Goal: Task Accomplishment & Management: Manage account settings

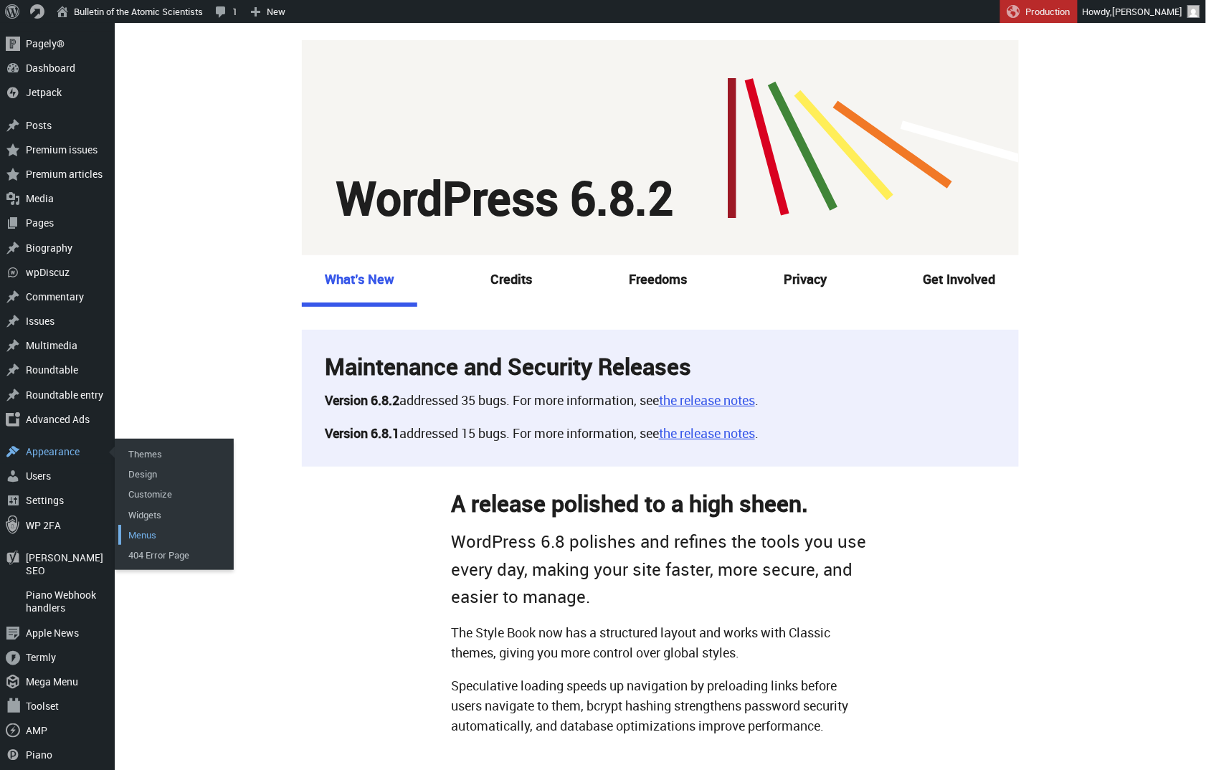
click at [145, 525] on link "Menus" at bounding box center [175, 535] width 115 height 20
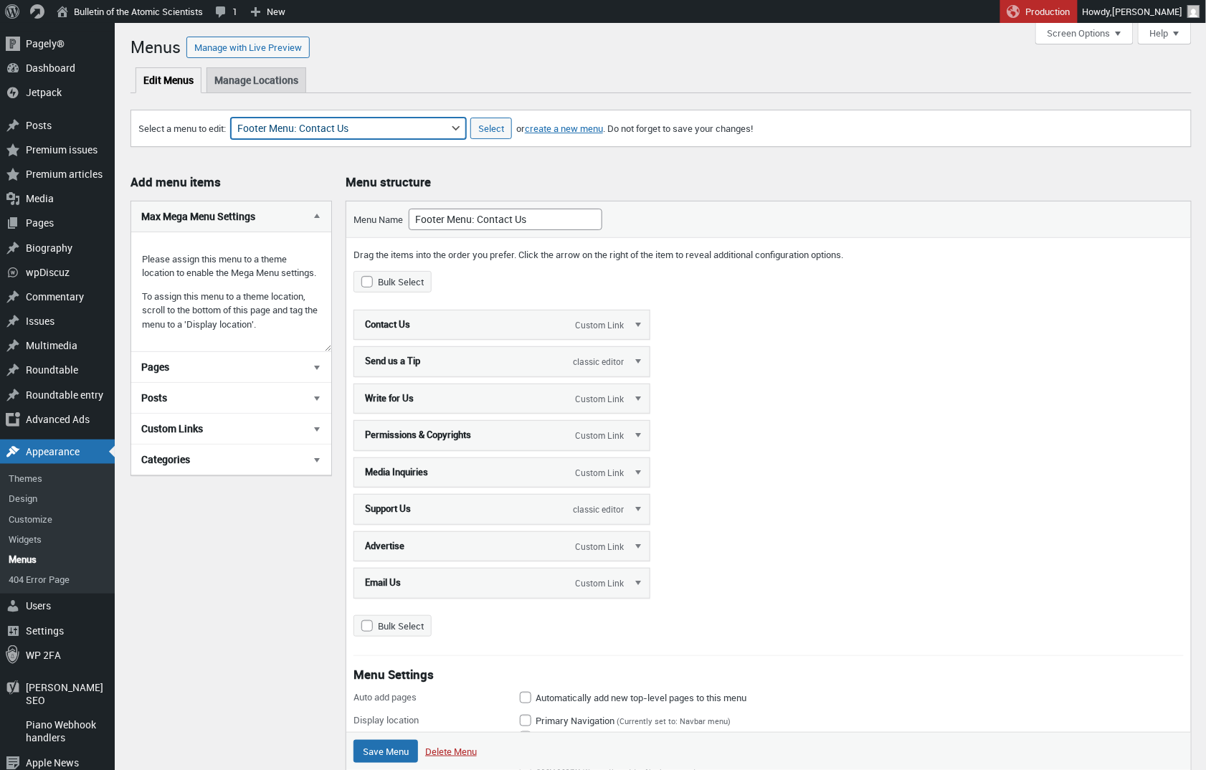
select select "1940"
click at [512, 129] on input "Select" at bounding box center [491, 129] width 42 height 22
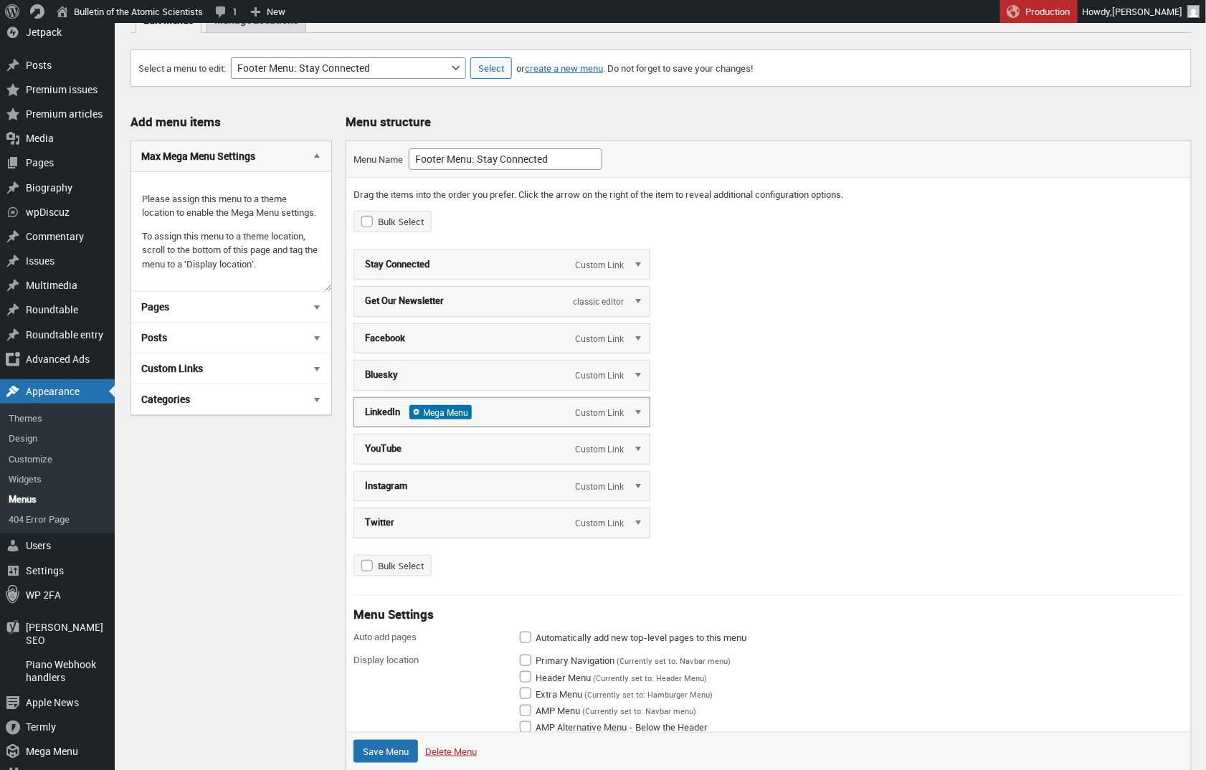
scroll to position [72, 0]
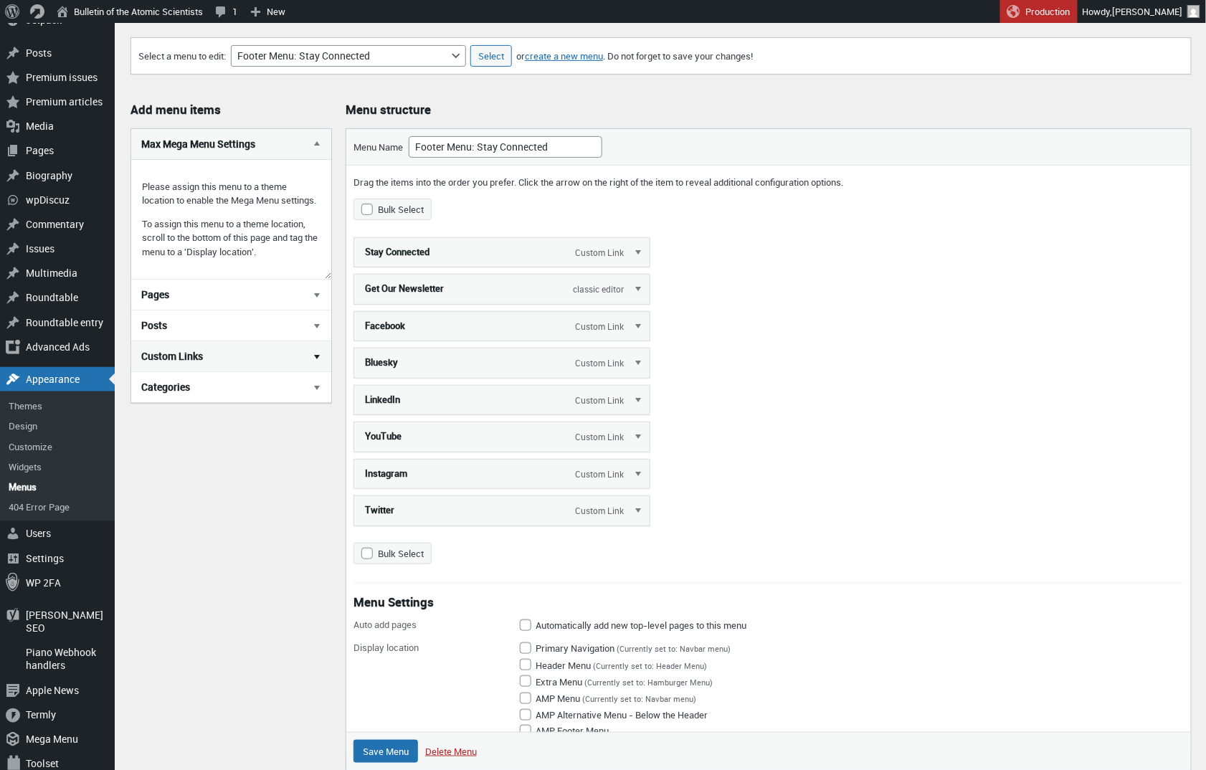
click at [231, 371] on button "Custom Links" at bounding box center [231, 356] width 200 height 30
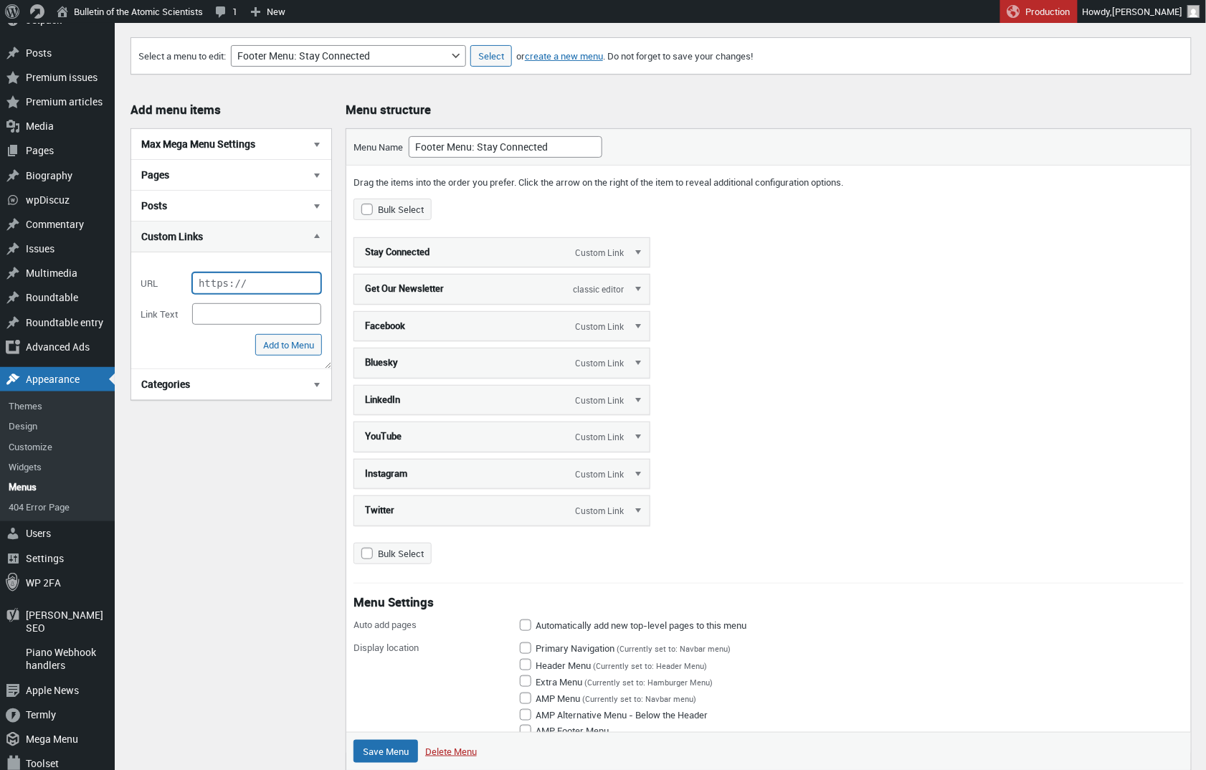
click at [234, 286] on input "URL" at bounding box center [256, 283] width 129 height 22
paste input "[URL][DOMAIN_NAME]"
type input "[URL][DOMAIN_NAME]"
click at [236, 314] on input "Link Text" at bounding box center [256, 314] width 129 height 22
type input "Email Courses"
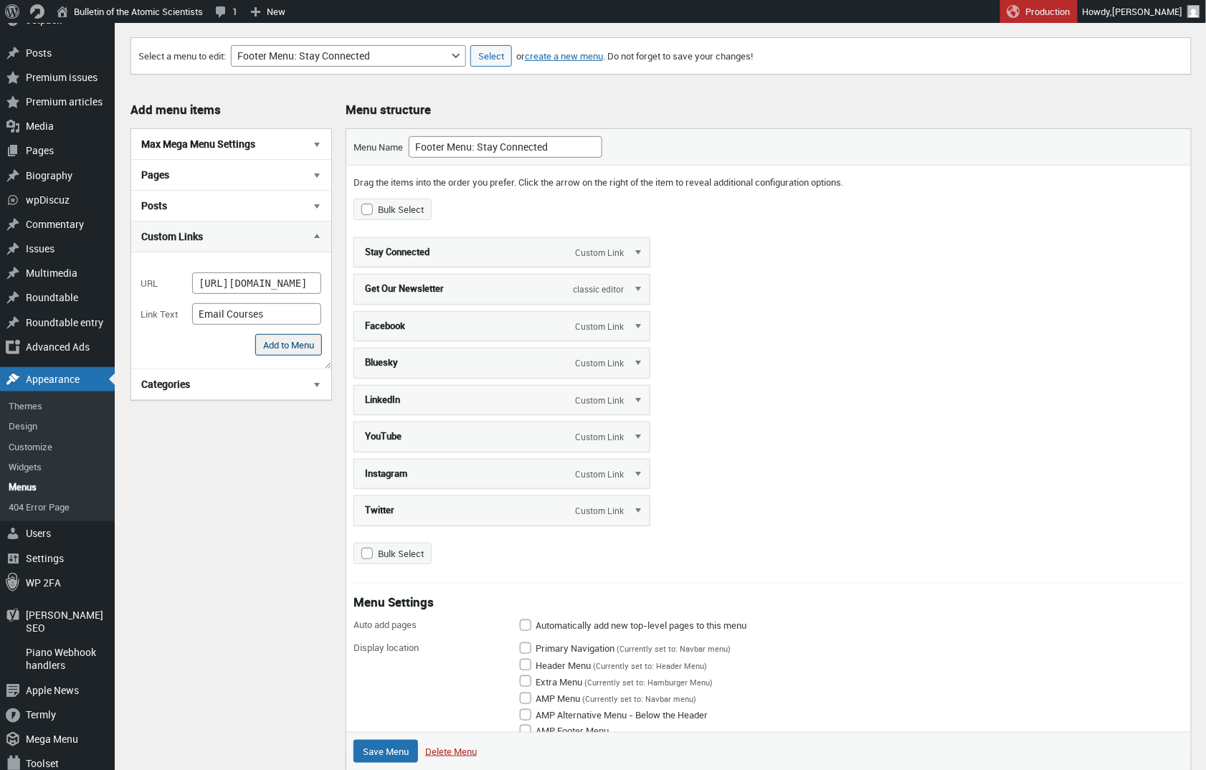
click at [285, 339] on input "Add to Menu" at bounding box center [288, 345] width 67 height 22
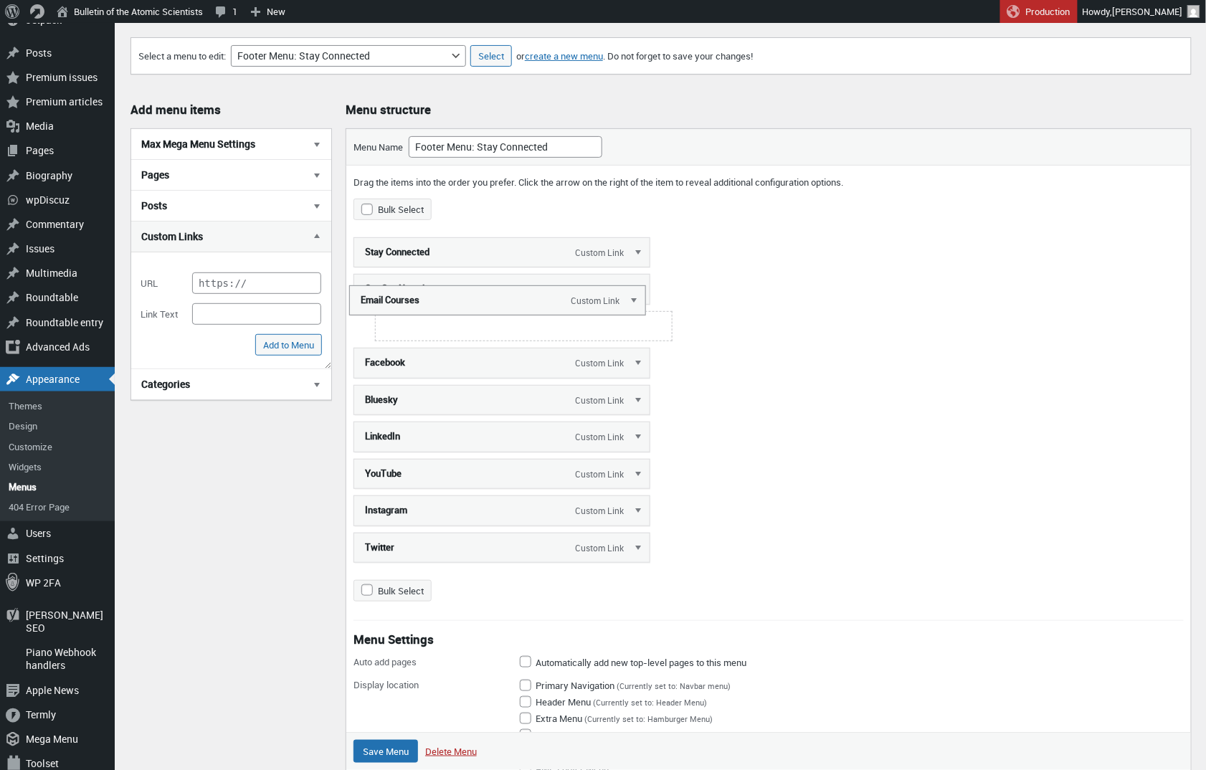
drag, startPoint x: 555, startPoint y: 552, endPoint x: 549, endPoint y: 305, distance: 246.7
drag, startPoint x: 578, startPoint y: 328, endPoint x: 545, endPoint y: 335, distance: 33.6
click at [386, 748] on input "Save Menu" at bounding box center [385, 751] width 65 height 23
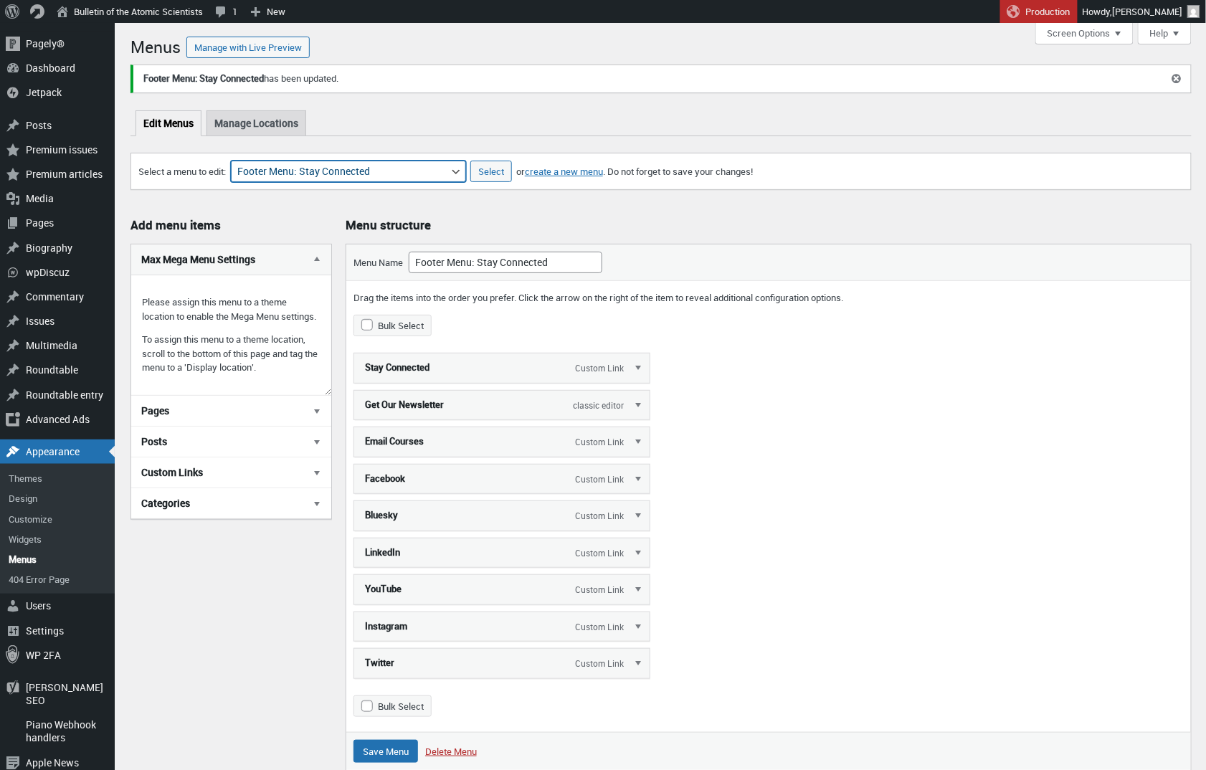
select select "1929"
click at [511, 168] on input "Select" at bounding box center [491, 172] width 42 height 22
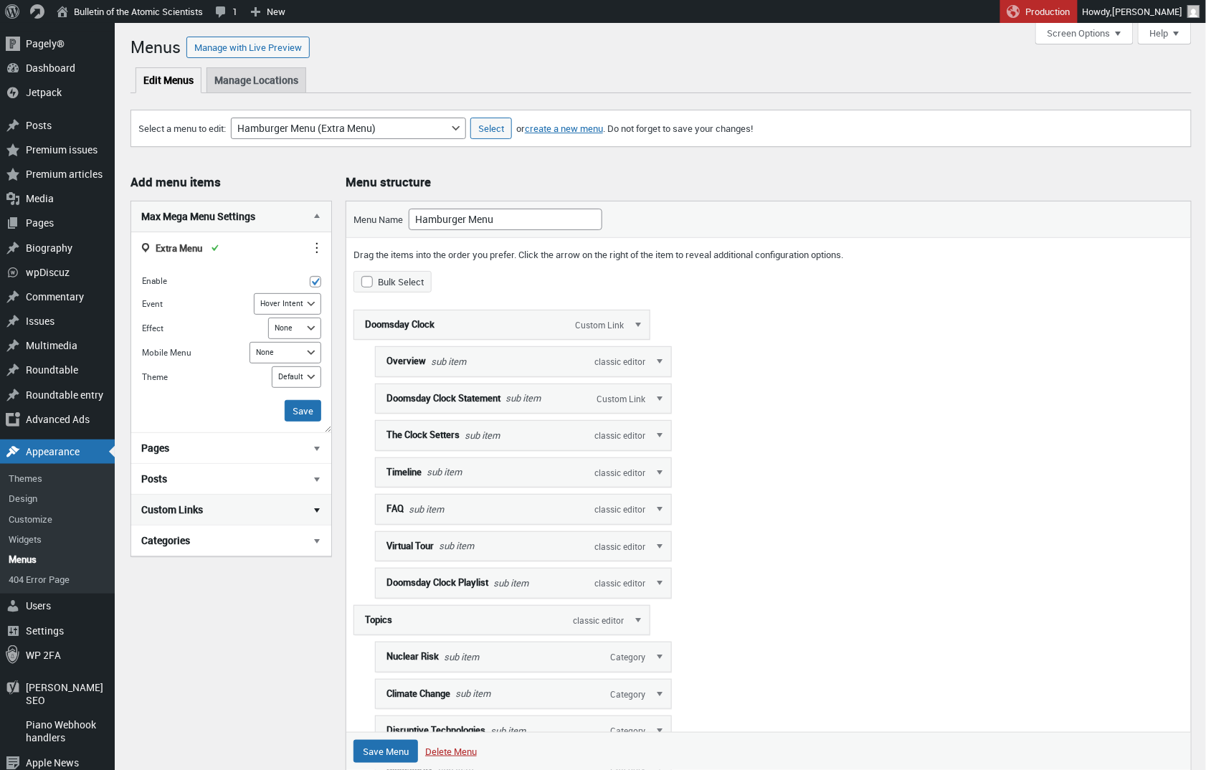
click at [189, 508] on span "Custom Links" at bounding box center [172, 510] width 62 height 14
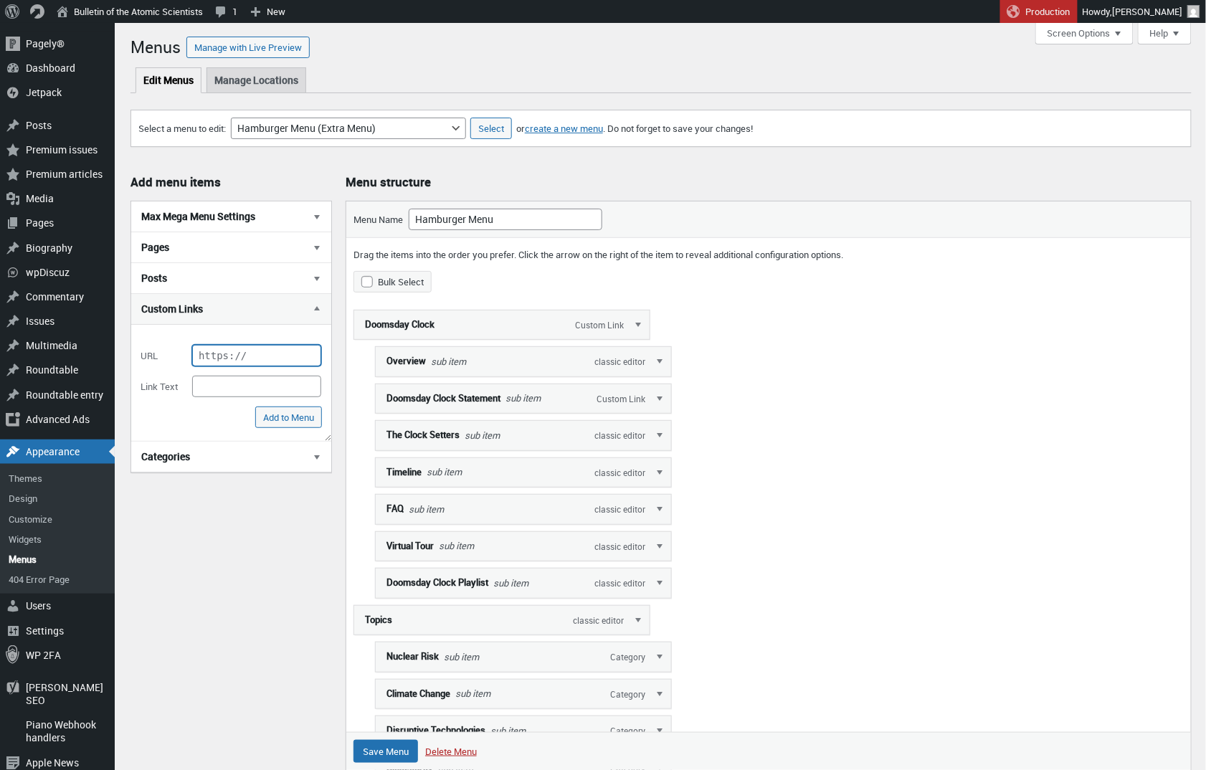
click at [224, 358] on input "URL" at bounding box center [256, 356] width 129 height 22
paste input "[URL][DOMAIN_NAME]"
type input "[URL][DOMAIN_NAME]"
click at [227, 381] on input "Link Text" at bounding box center [256, 387] width 129 height 22
type input "Email Courses"
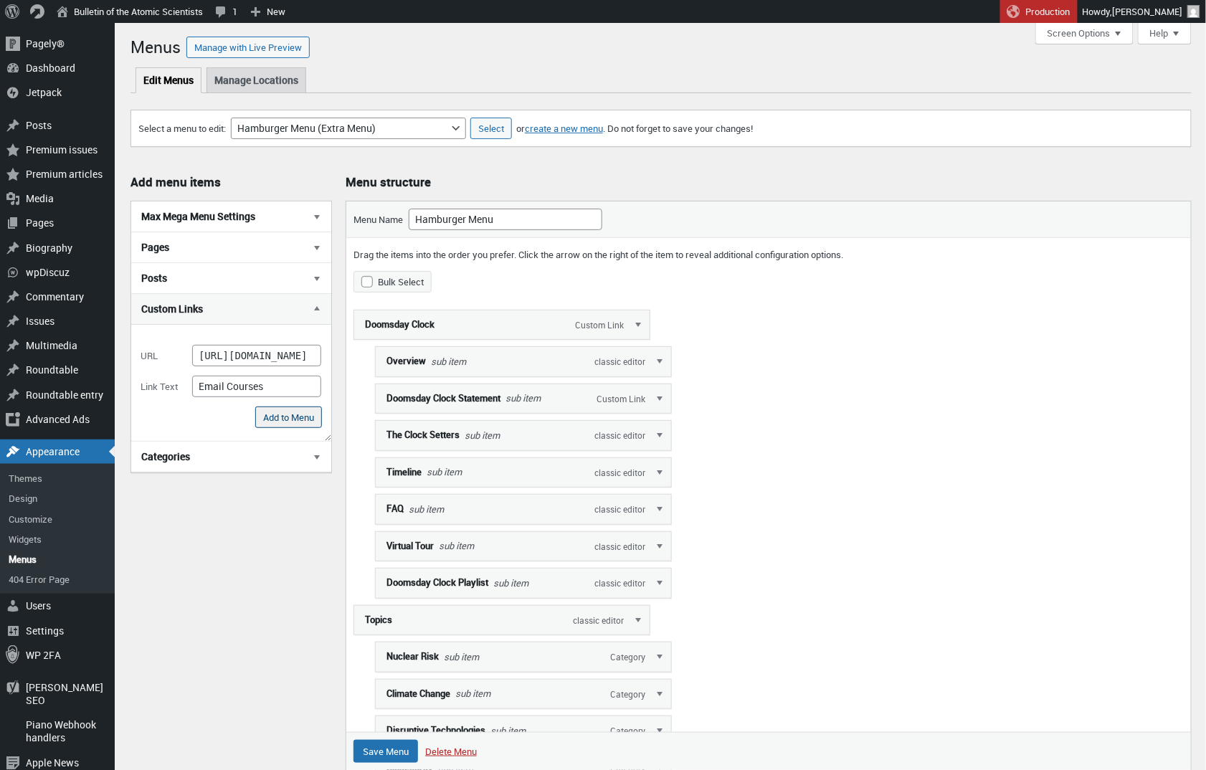
click at [271, 419] on input "Add to Menu" at bounding box center [288, 417] width 67 height 22
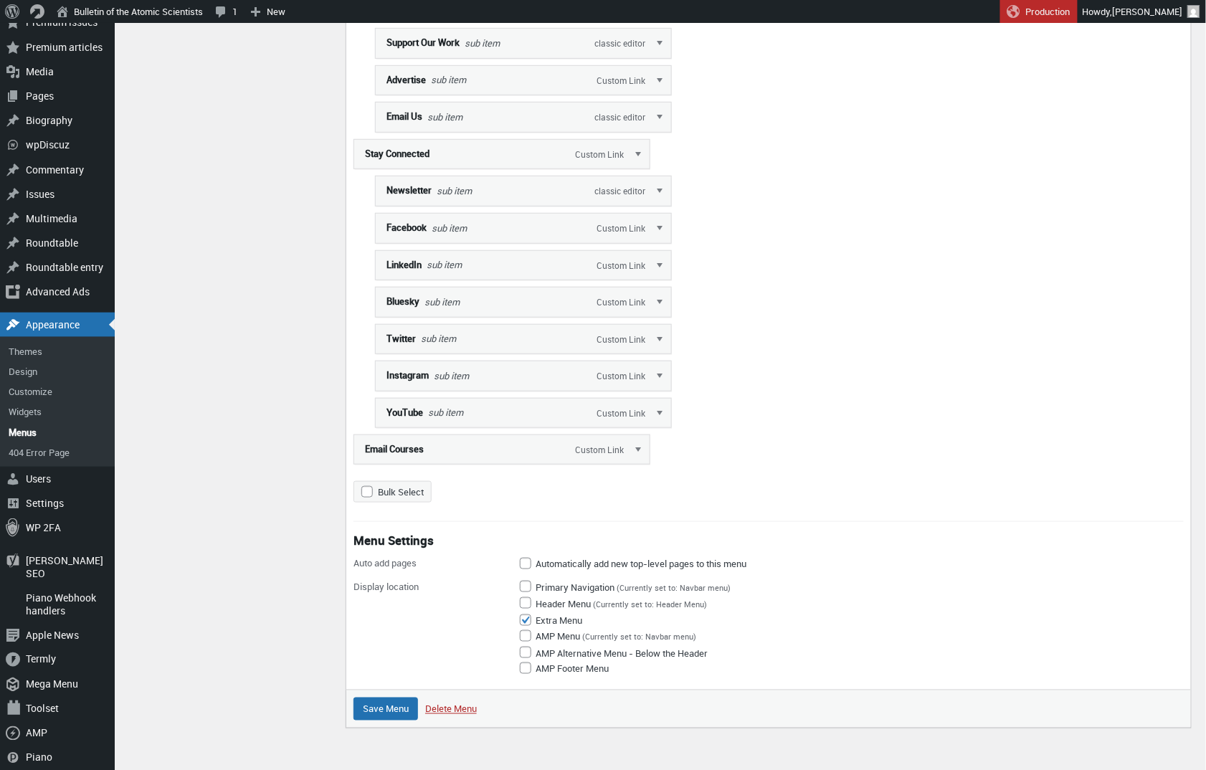
scroll to position [2045, 0]
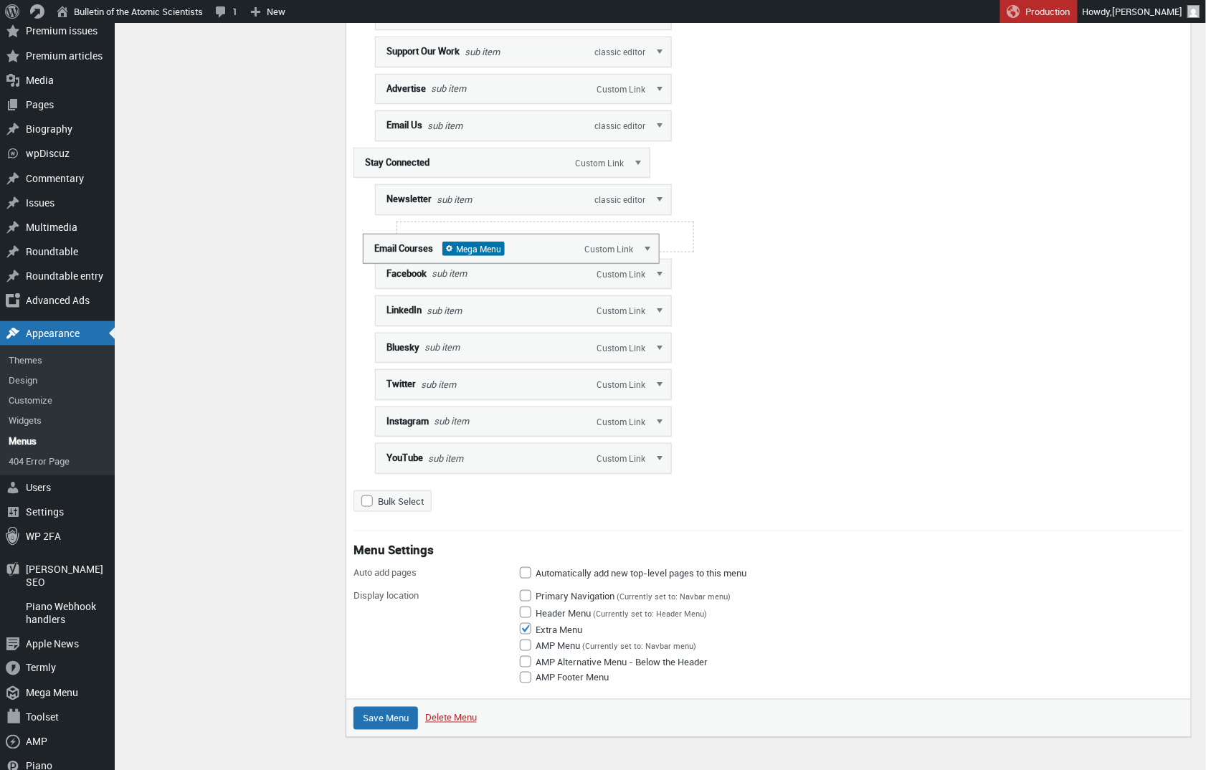
drag, startPoint x: 430, startPoint y: 477, endPoint x: 436, endPoint y: 248, distance: 229.5
drag, startPoint x: 448, startPoint y: 259, endPoint x: 414, endPoint y: 260, distance: 33.7
click at [396, 729] on input "Save Menu" at bounding box center [385, 717] width 65 height 23
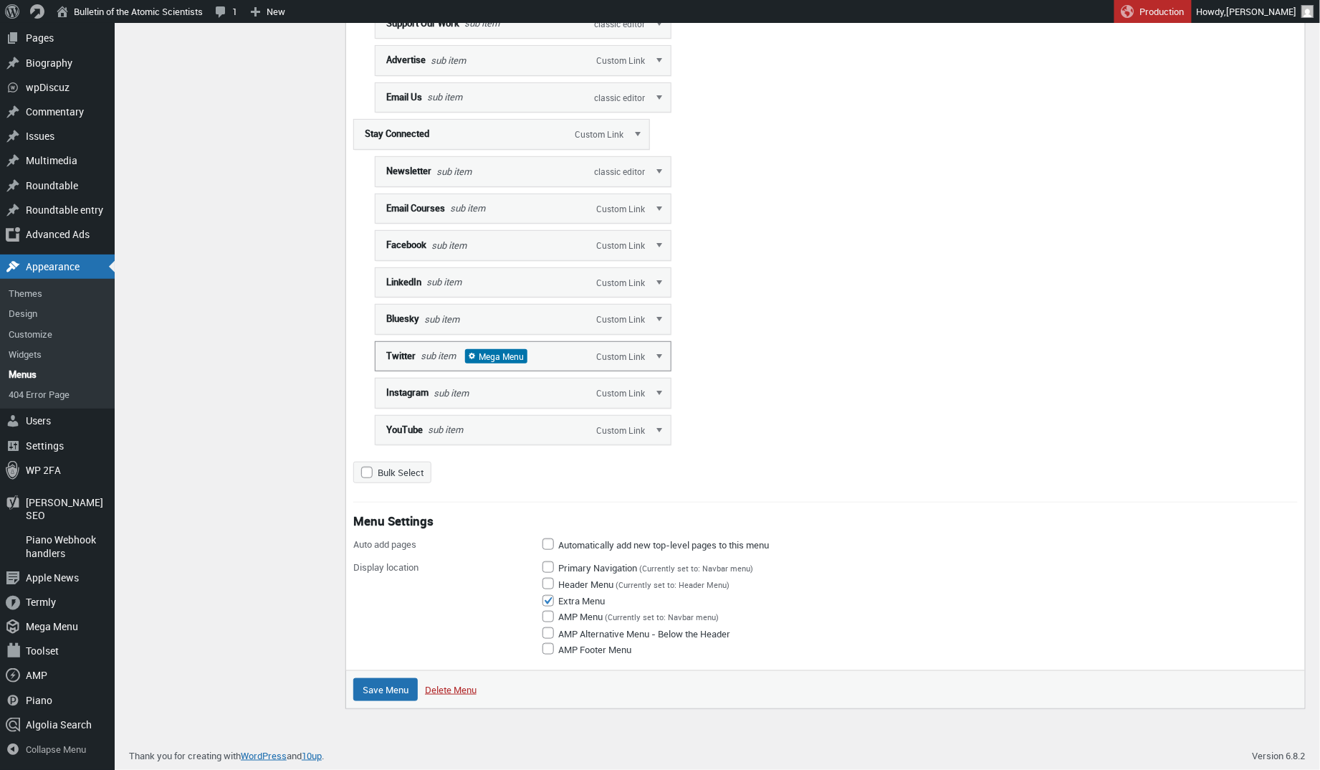
scroll to position [2132, 0]
click at [660, 214] on link "Edit" at bounding box center [660, 208] width 22 height 29
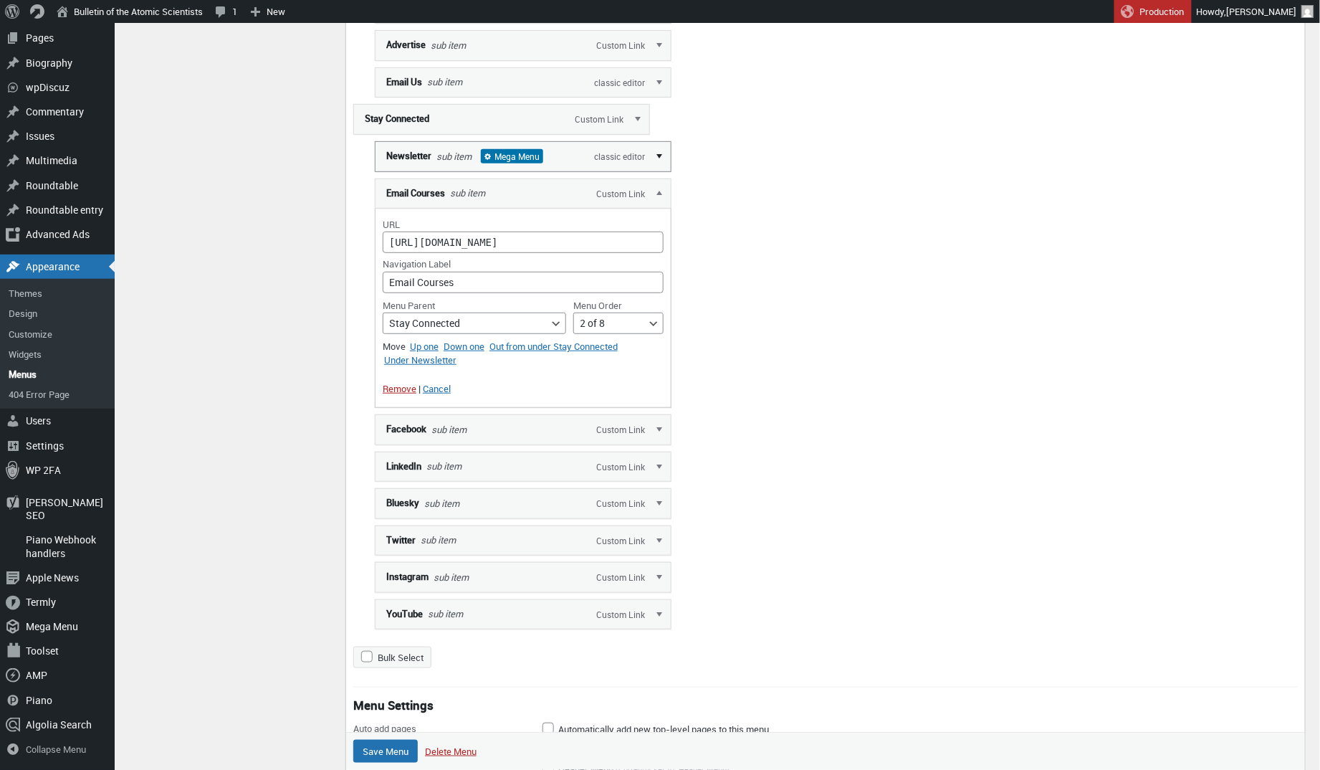
click at [663, 170] on link "Edit" at bounding box center [660, 155] width 22 height 29
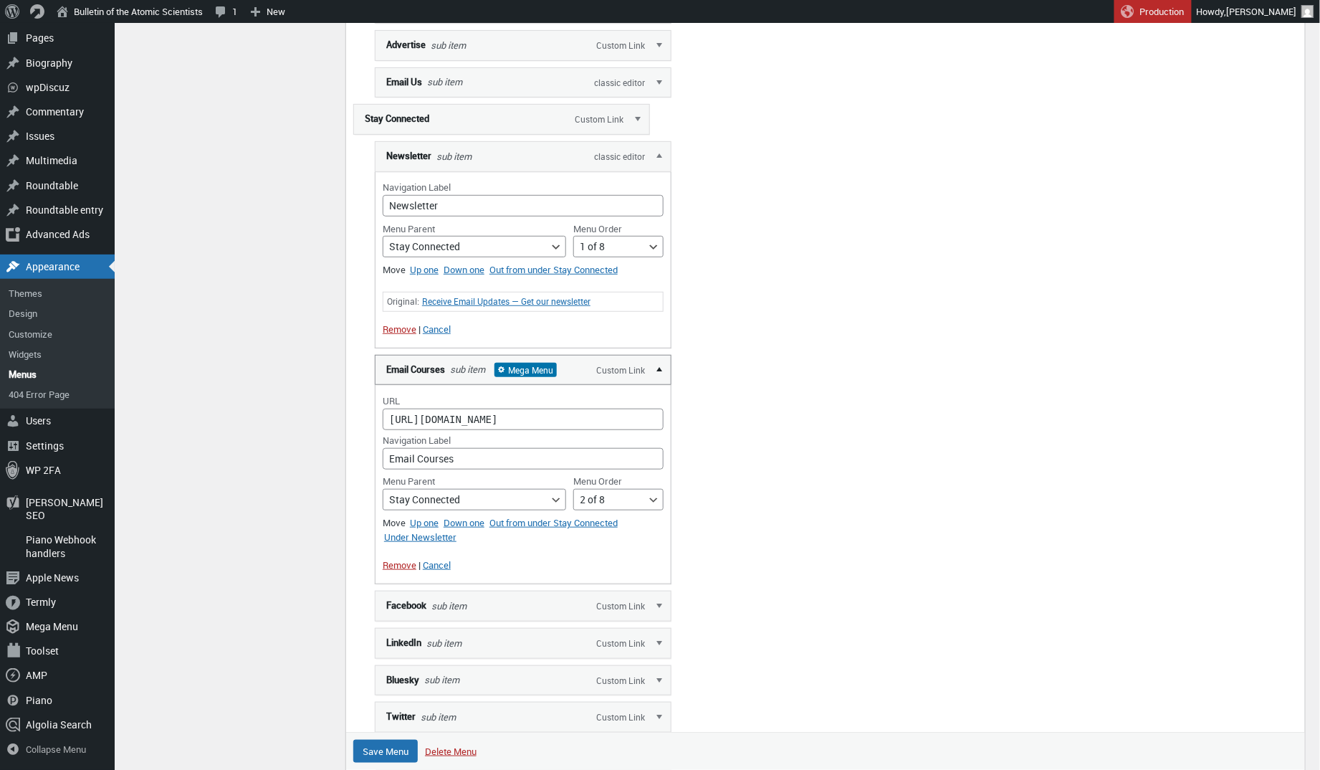
click at [660, 384] on link "Edit" at bounding box center [660, 369] width 22 height 29
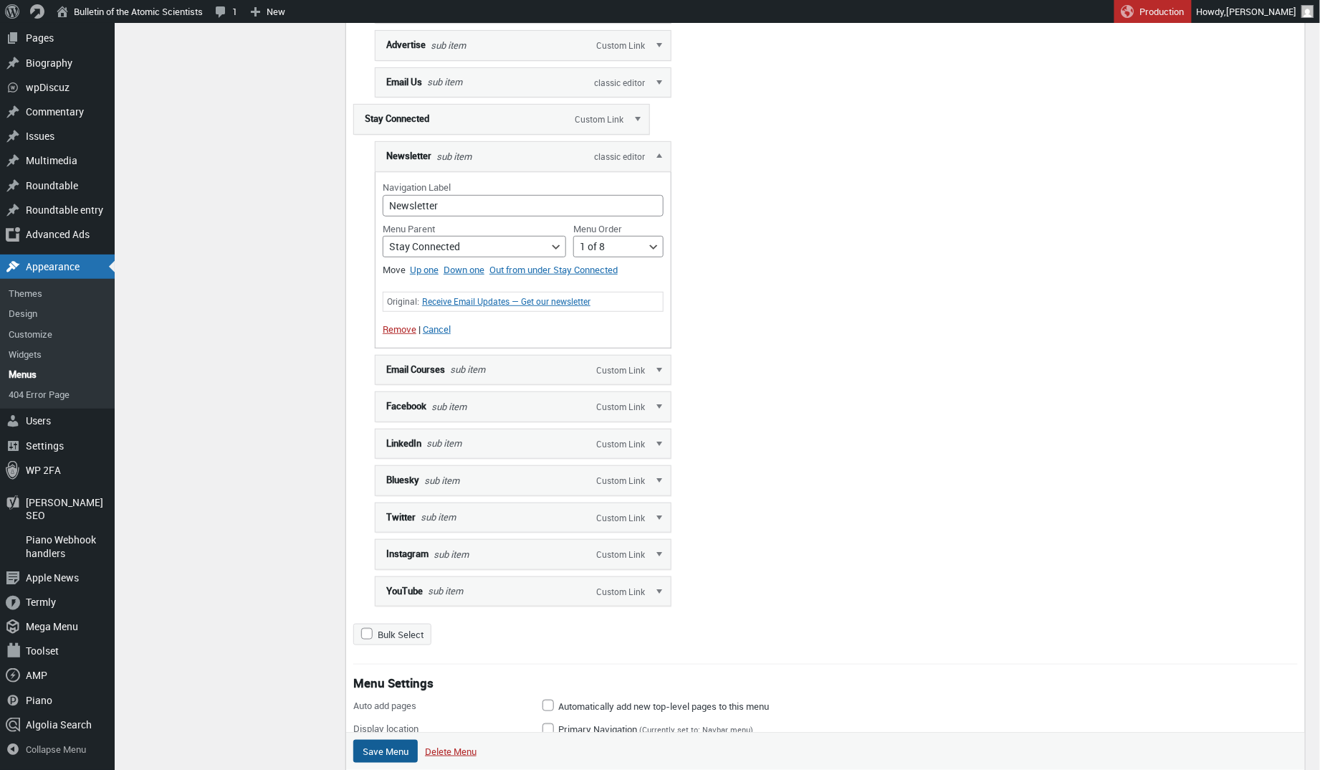
click at [386, 742] on input "Save Menu" at bounding box center [385, 751] width 65 height 23
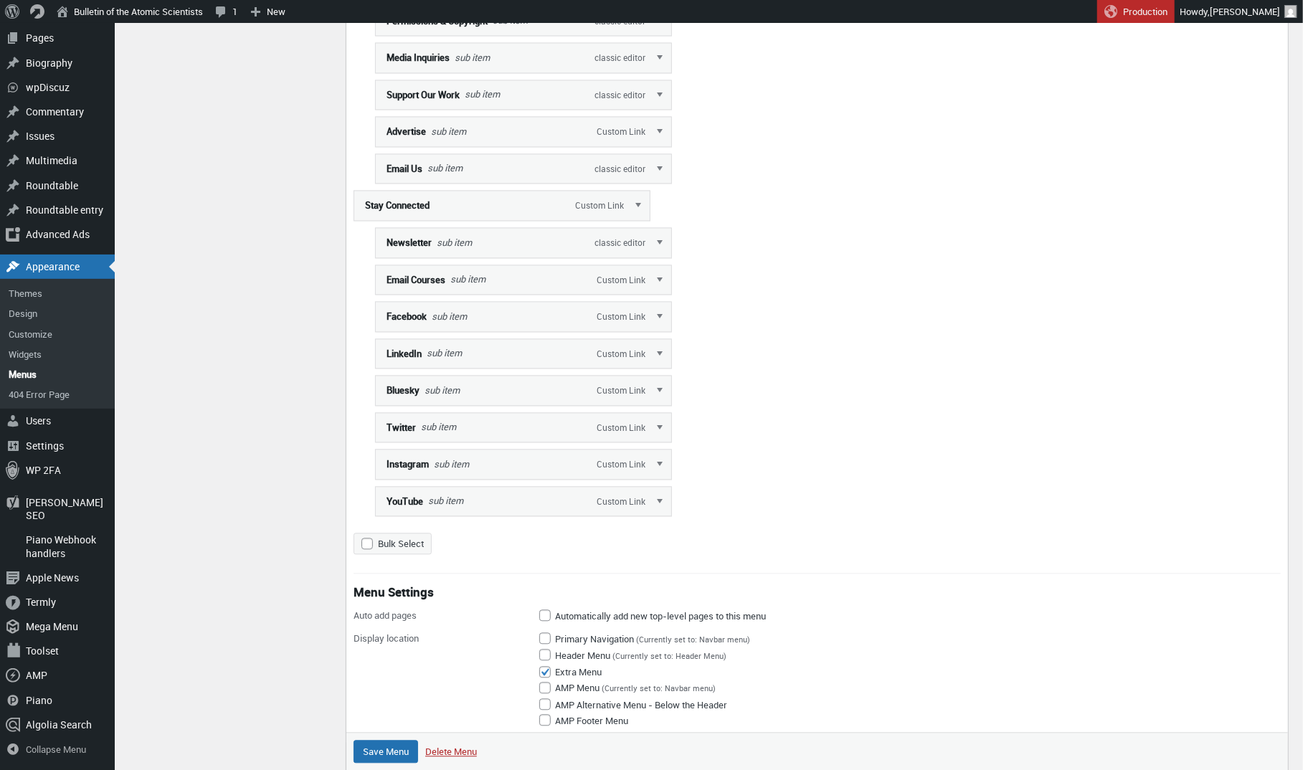
scroll to position [2050, 0]
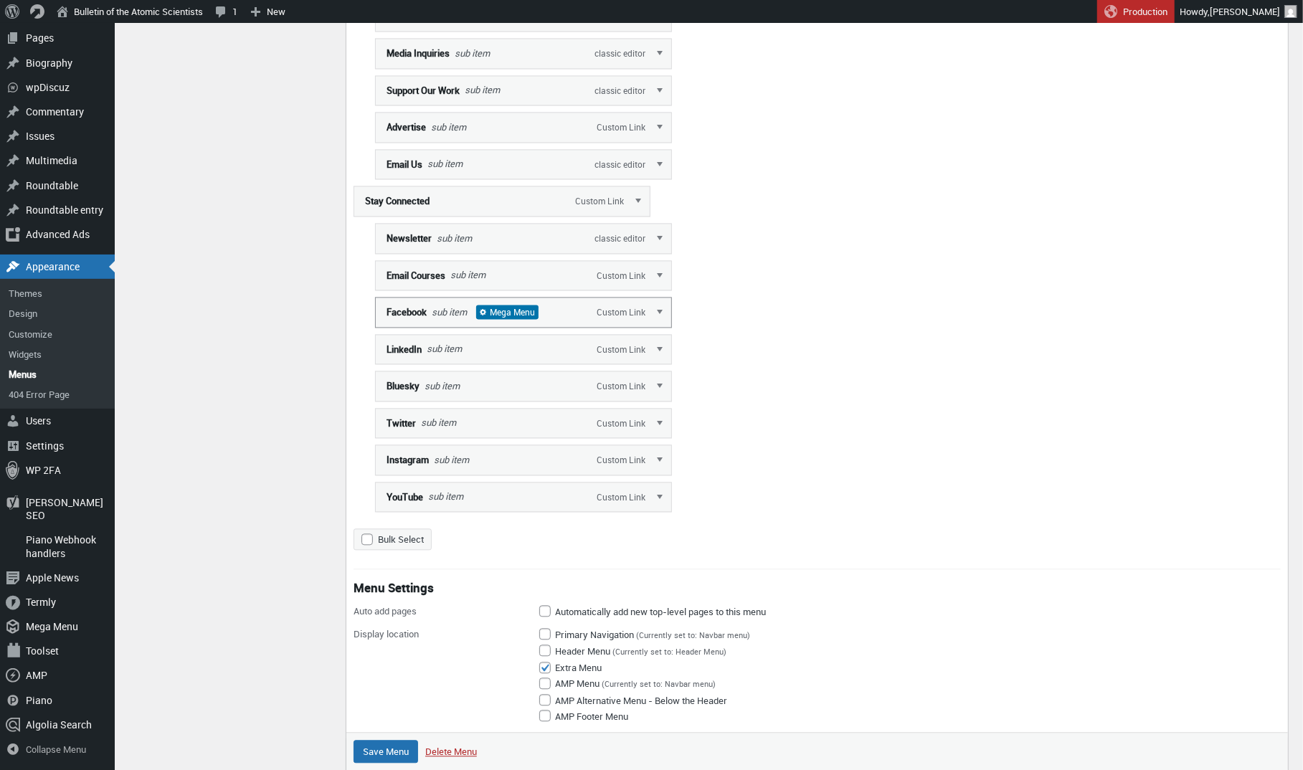
click at [639, 327] on span "Custom Link" at bounding box center [621, 312] width 72 height 30
click at [663, 325] on link "Edit" at bounding box center [660, 311] width 22 height 29
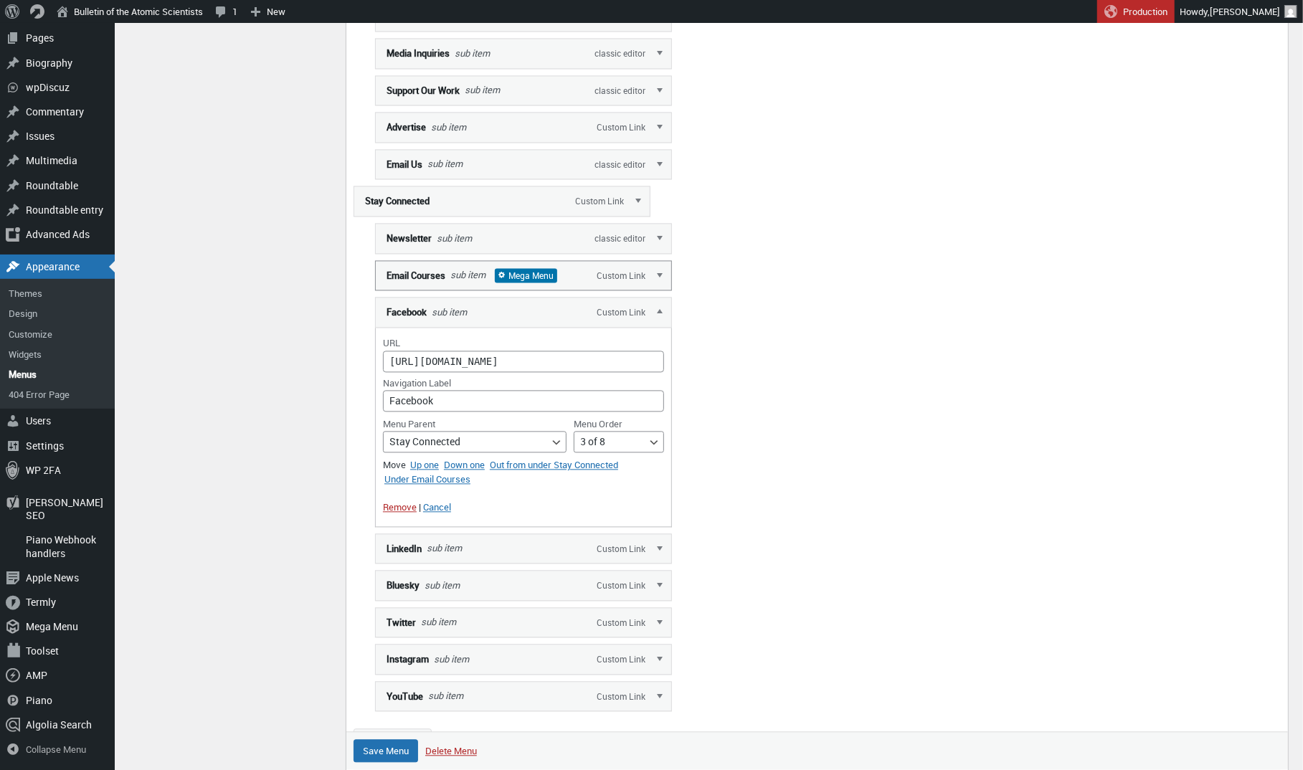
click at [486, 283] on label "Email Courses sub item Mega Menu" at bounding box center [523, 275] width 274 height 15
click at [658, 289] on link "Edit" at bounding box center [660, 274] width 22 height 29
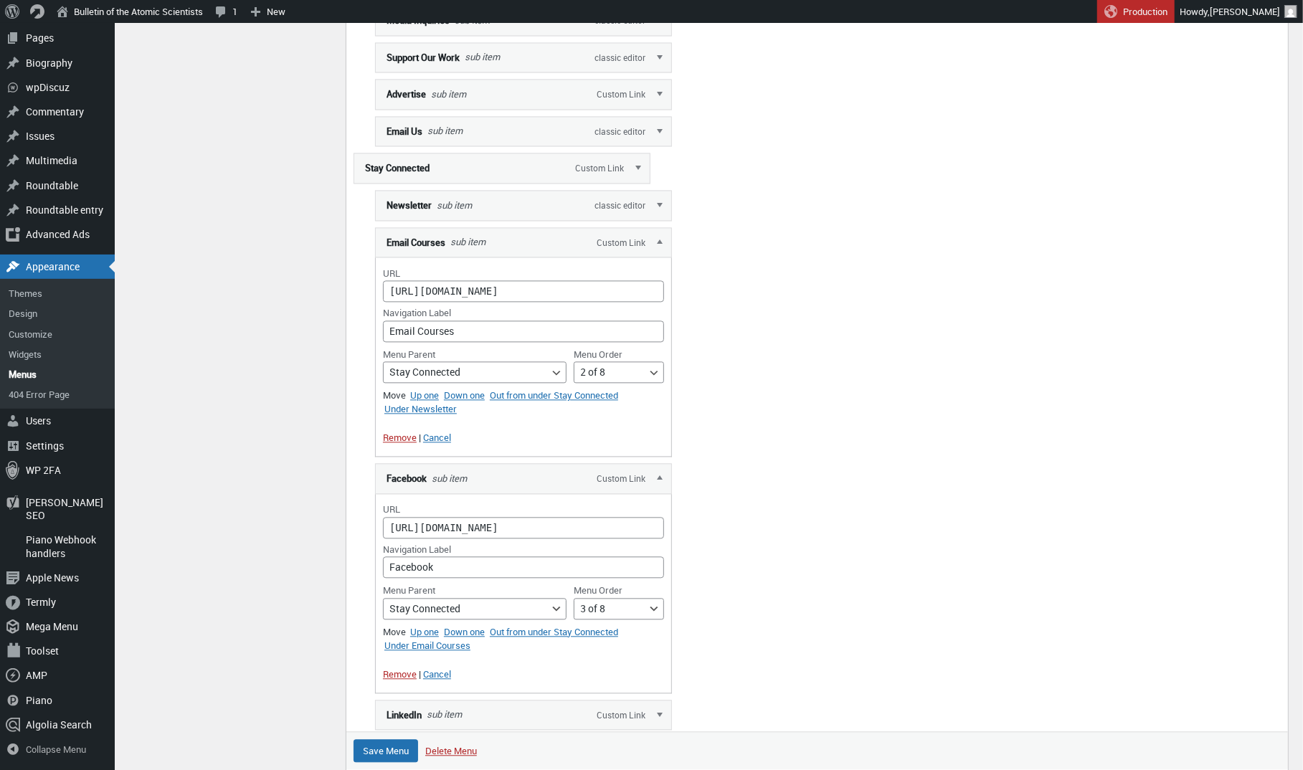
scroll to position [1970, 0]
